Goal: Transaction & Acquisition: Purchase product/service

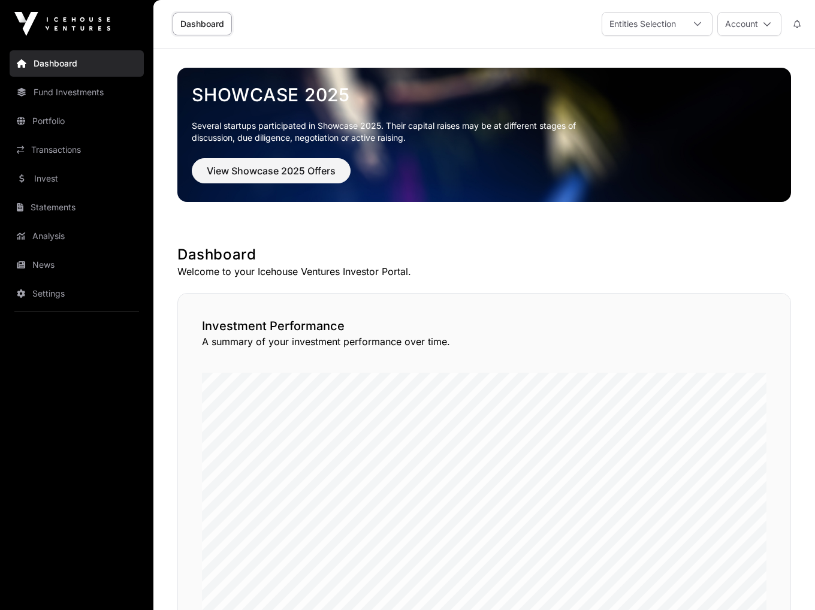
click at [71, 176] on link "Invest" at bounding box center [77, 178] width 134 height 26
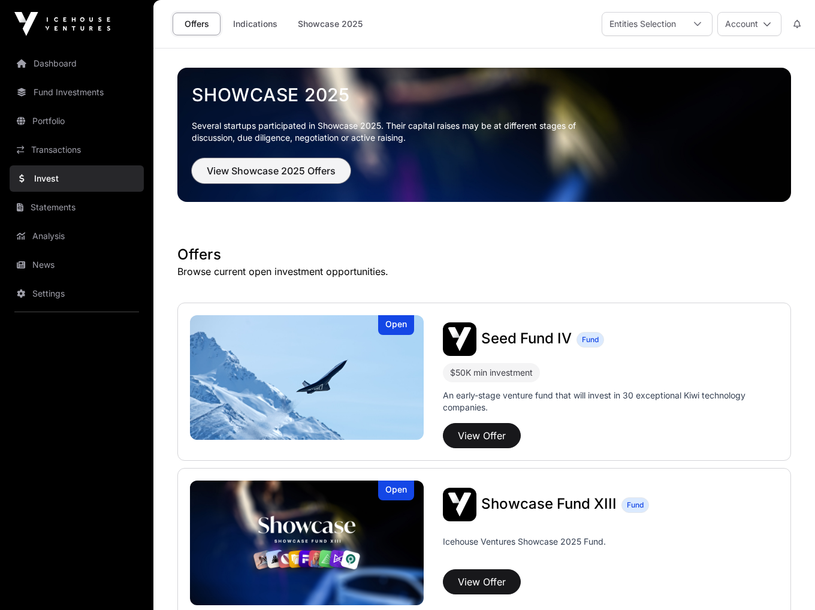
click at [237, 161] on button "View Showcase 2025 Offers" at bounding box center [271, 170] width 159 height 25
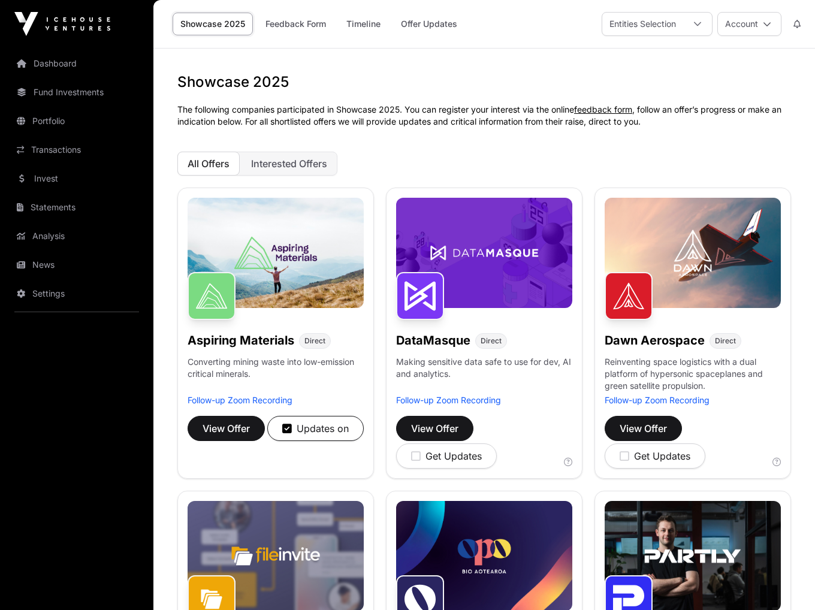
click at [73, 85] on link "Fund Investments" at bounding box center [77, 92] width 134 height 26
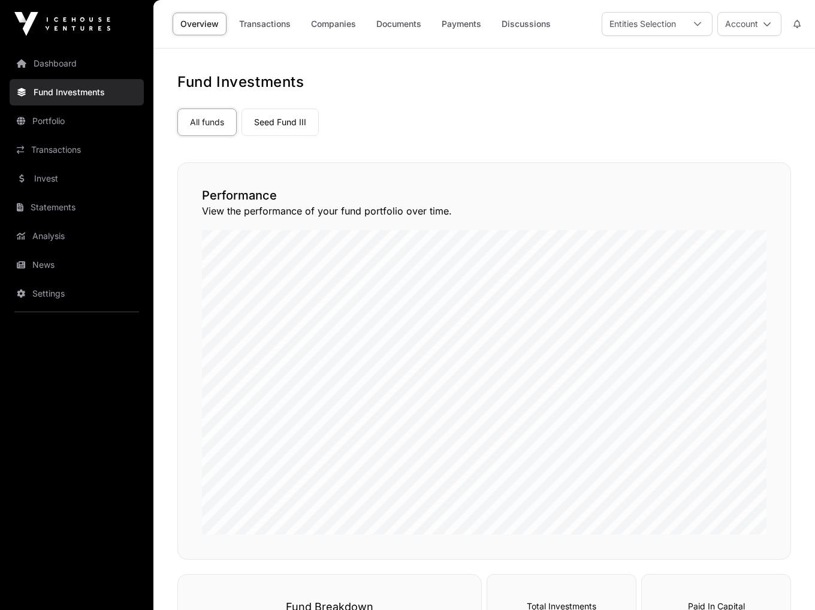
click at [60, 126] on link "Portfolio" at bounding box center [77, 121] width 134 height 26
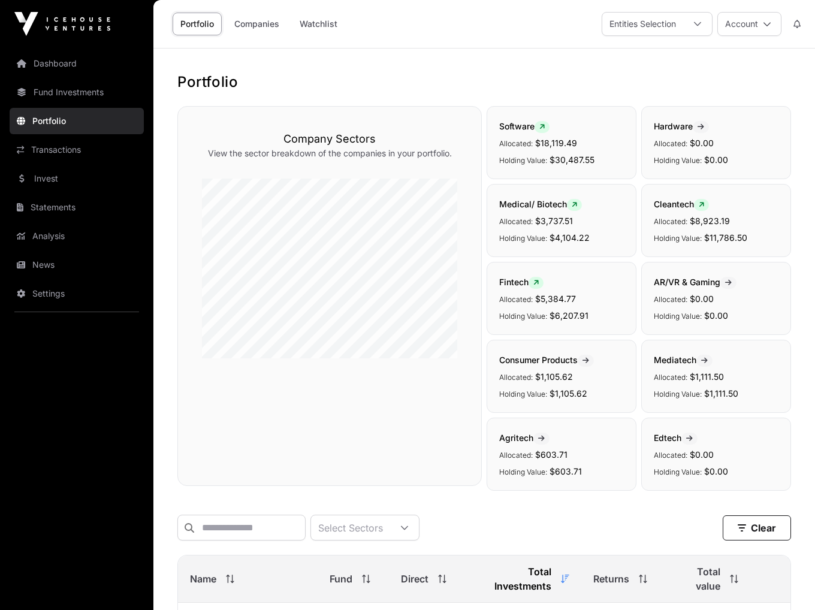
click at [52, 182] on link "Invest" at bounding box center [77, 178] width 134 height 26
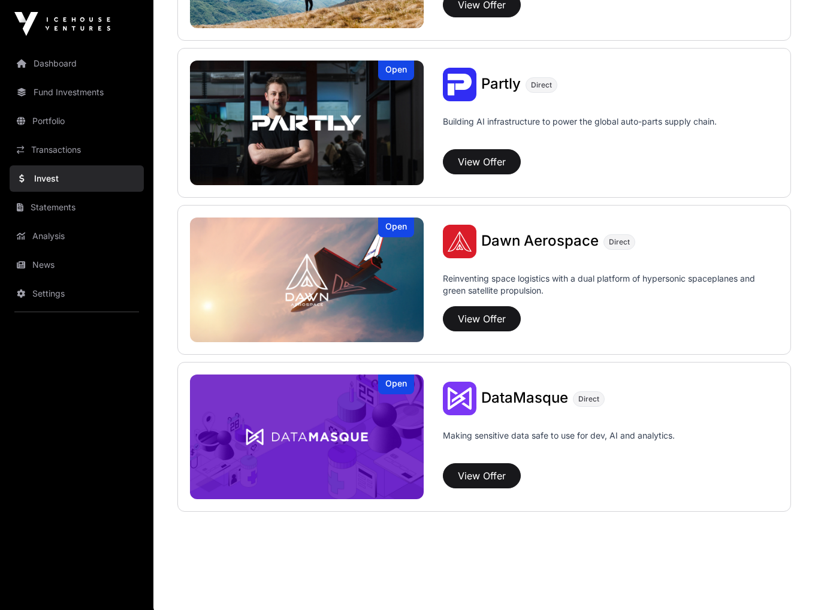
scroll to position [892, 0]
